Goal: Information Seeking & Learning: Learn about a topic

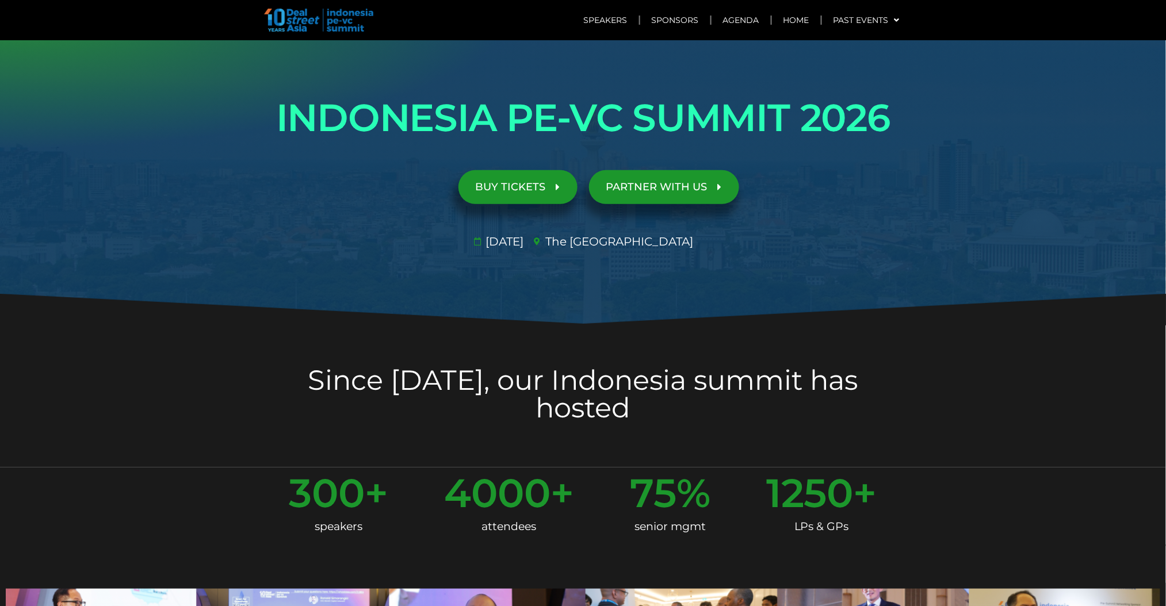
scroll to position [23, 0]
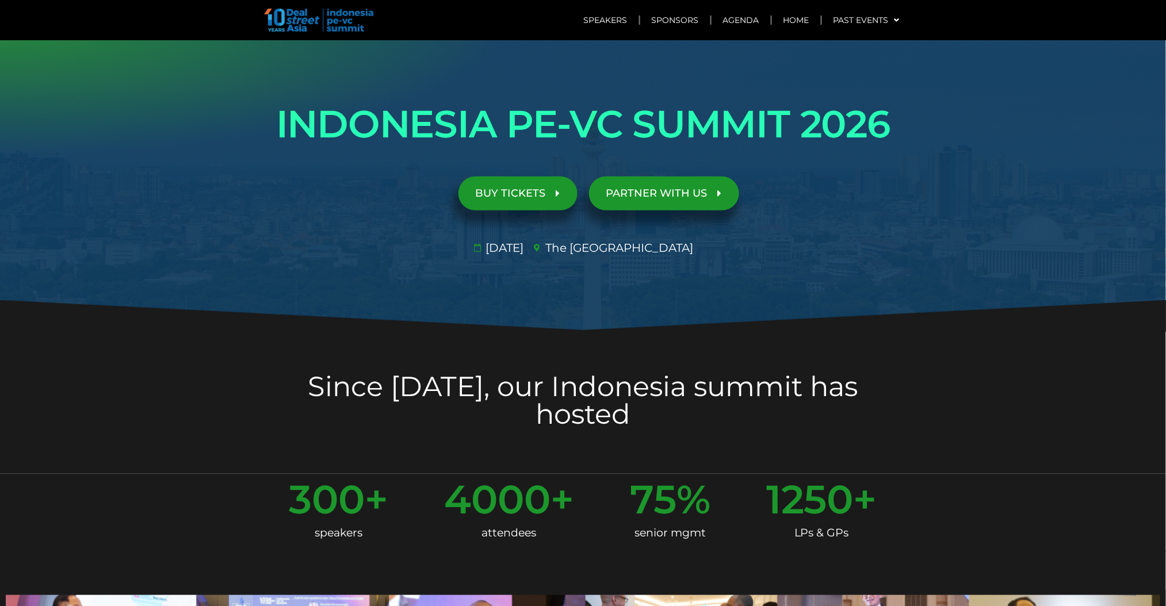
click at [676, 373] on h2 "Since 2019, our Indonesia summit has hosted" at bounding box center [583, 400] width 644 height 55
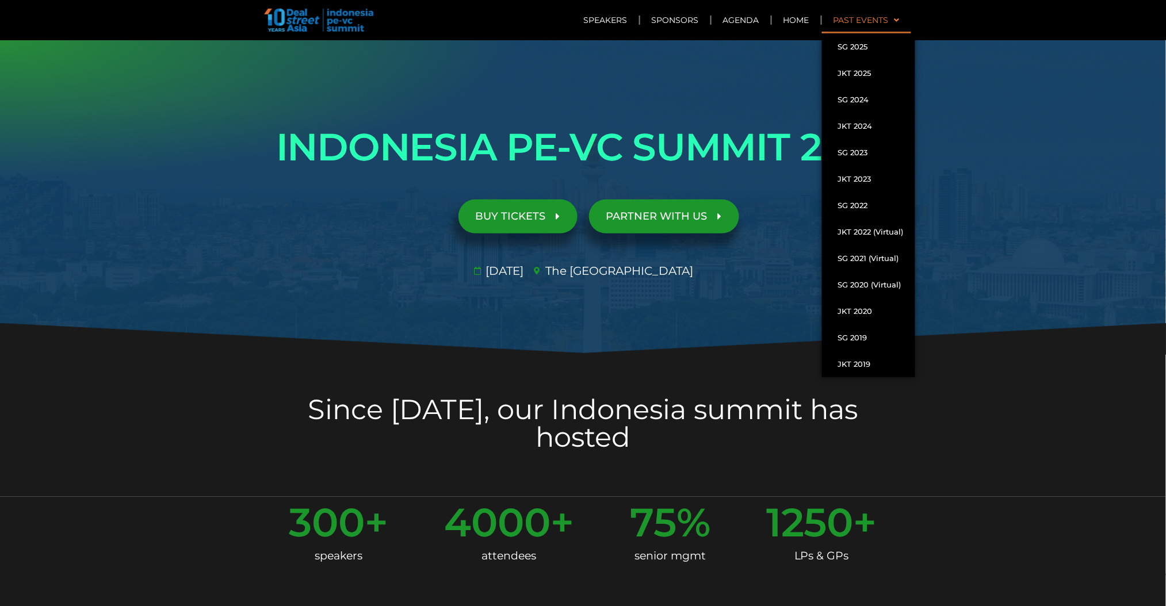
click at [864, 14] on link "Past Events" at bounding box center [866, 20] width 89 height 26
click at [858, 43] on link "SG 2025" at bounding box center [868, 46] width 93 height 26
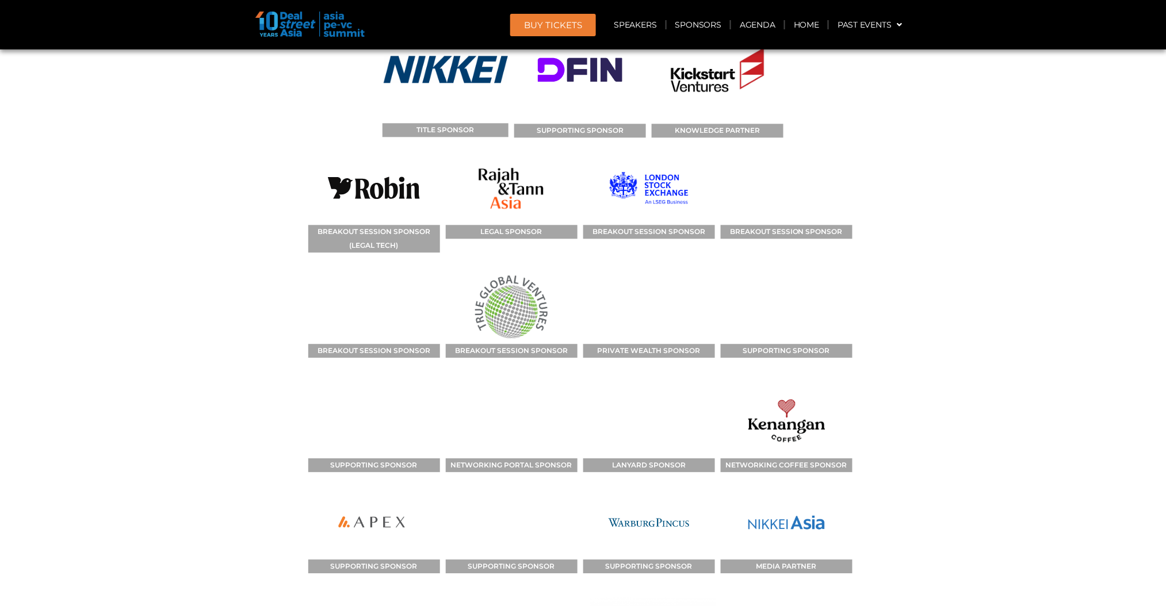
scroll to position [12082, 0]
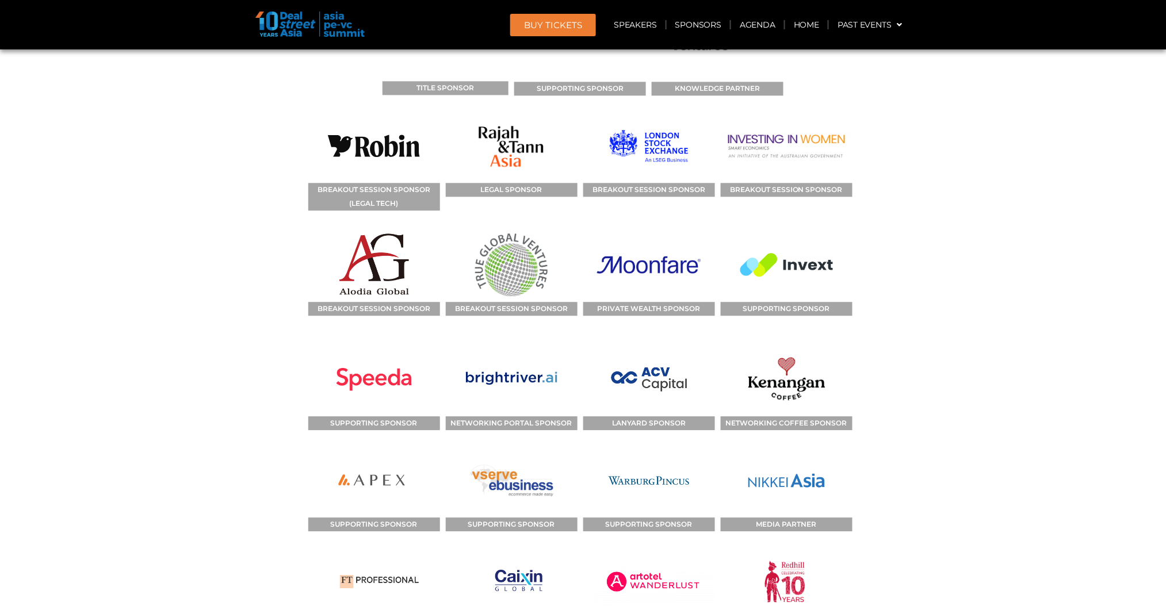
click at [48, 181] on section "SPONSORS TITLE SPONSOR SUPPORTING SPONSOR KNOWLEDGE PARTNER BREAKOUT SESSION SP…" at bounding box center [583, 323] width 1166 height 867
